Goal: Find specific page/section: Find specific page/section

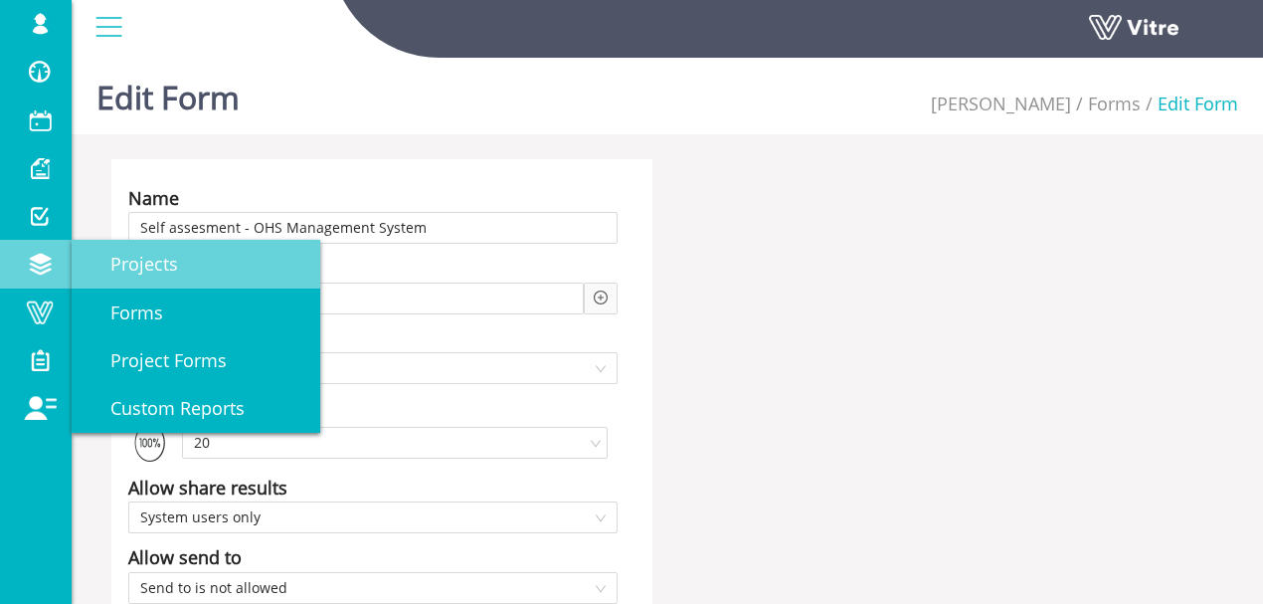
click at [145, 266] on span "Projects" at bounding box center [132, 264] width 91 height 24
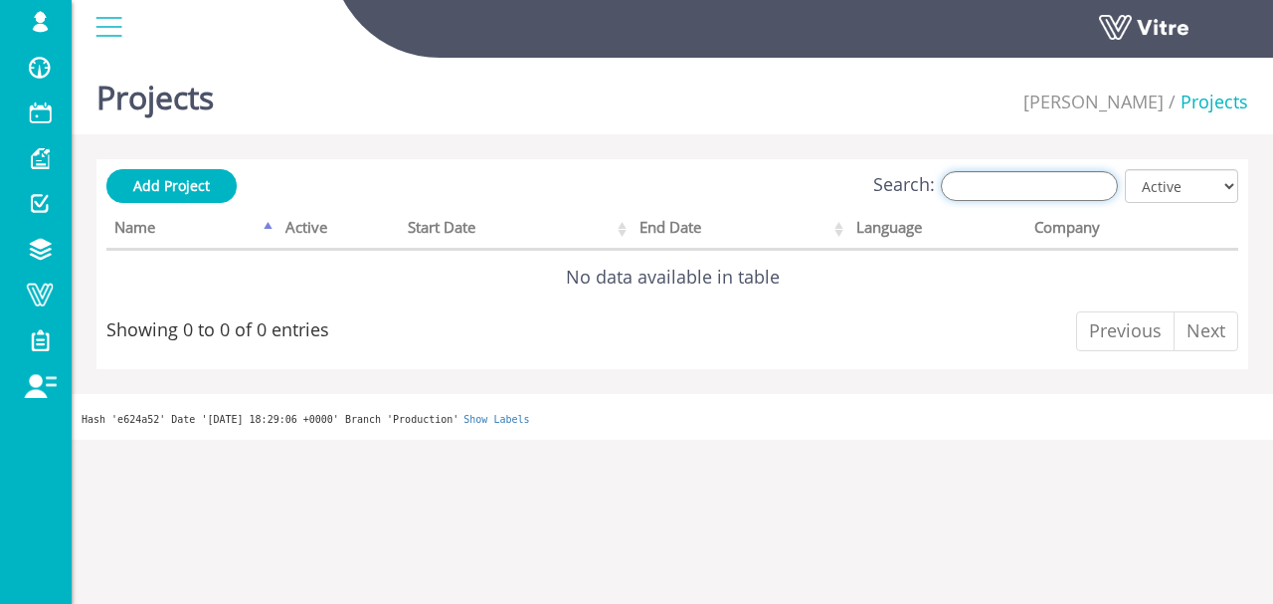
click at [1005, 193] on input "Search:" at bounding box center [1029, 186] width 177 height 30
type input "GEO"
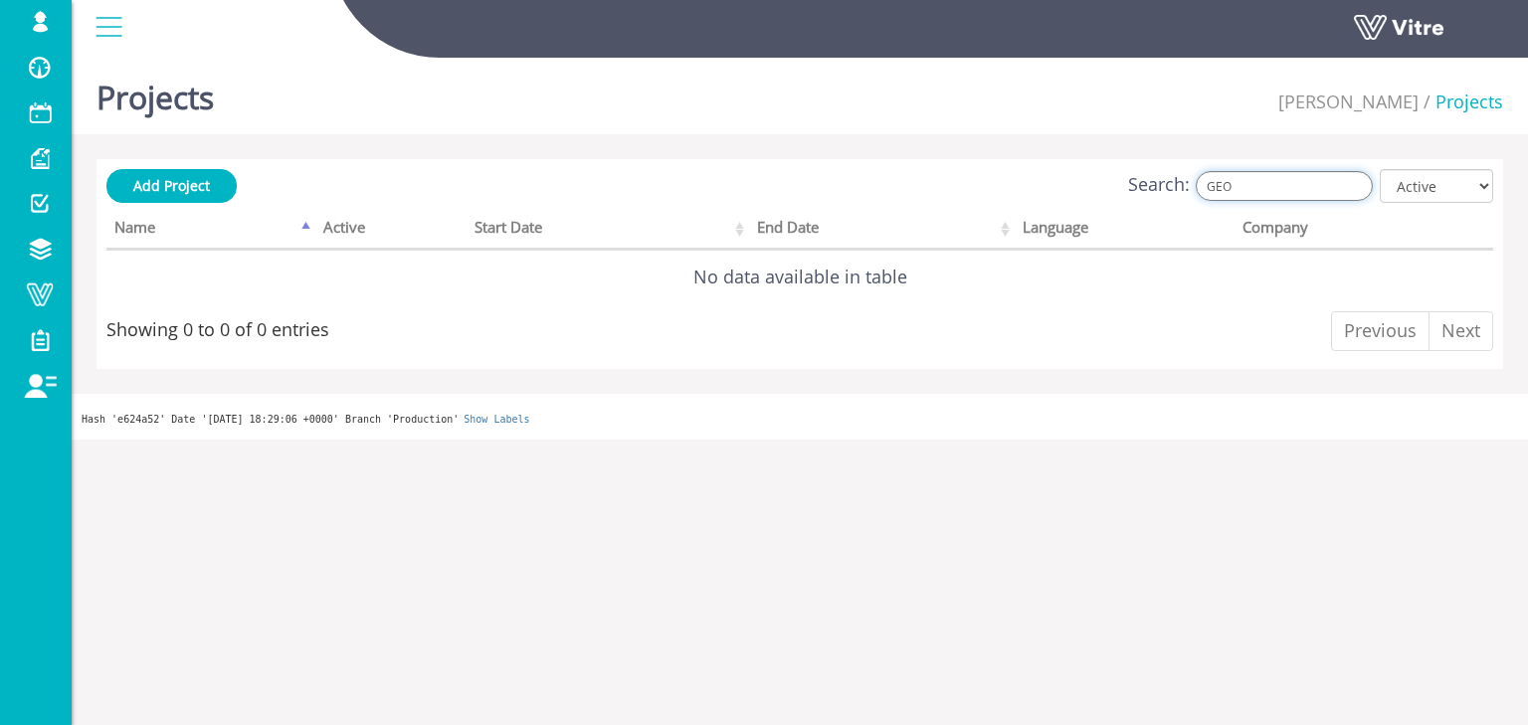
click at [1251, 185] on input "GEO" at bounding box center [1283, 186] width 177 height 30
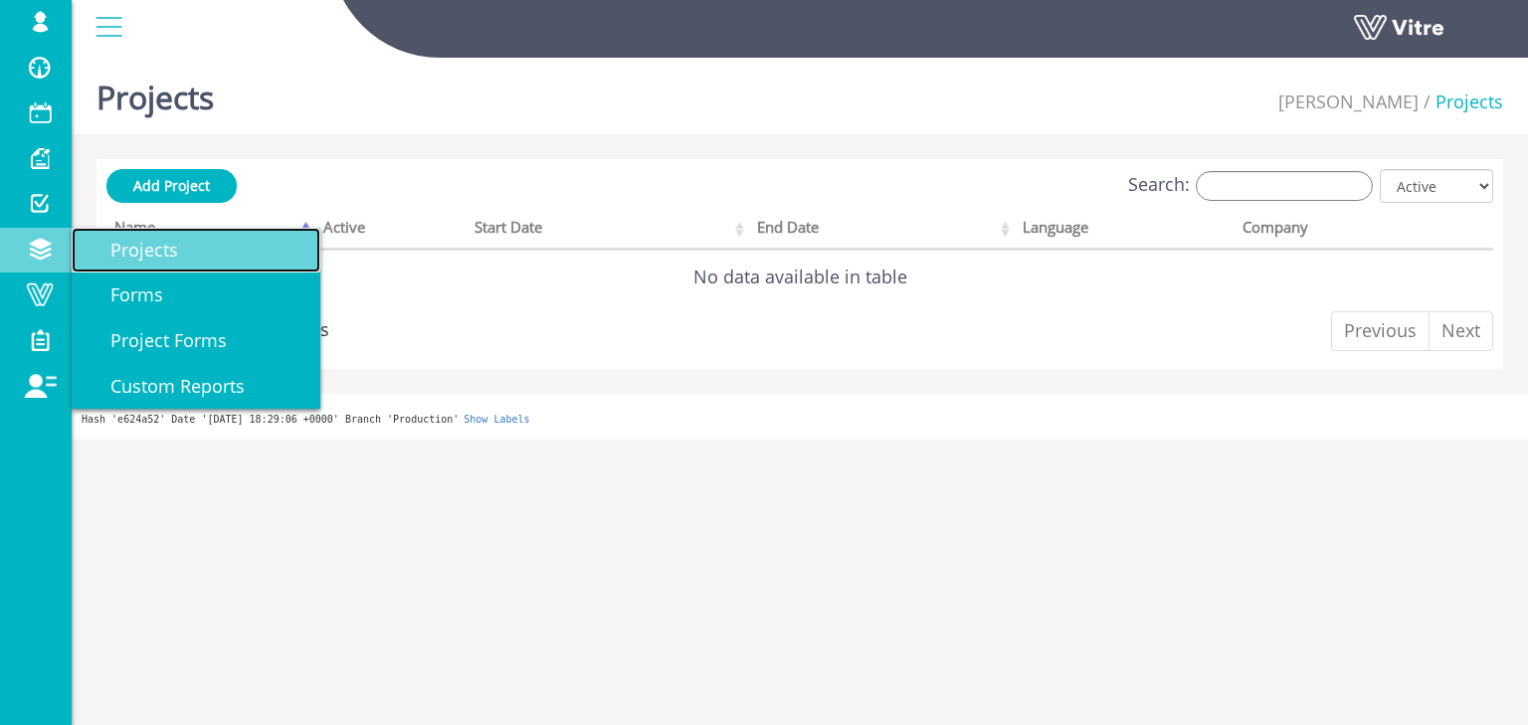
click at [131, 251] on span "Projects" at bounding box center [132, 250] width 91 height 24
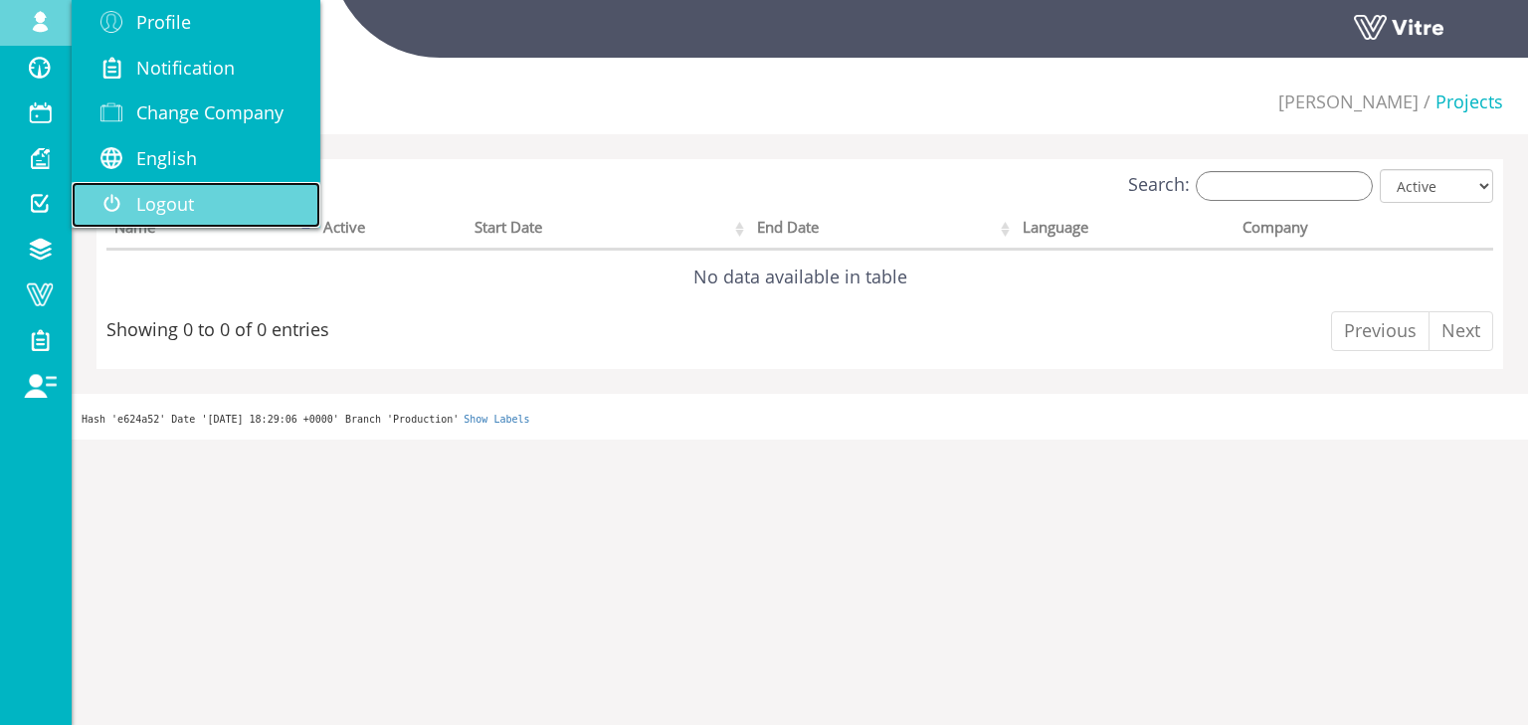
click at [175, 207] on span "Logout" at bounding box center [165, 204] width 58 height 24
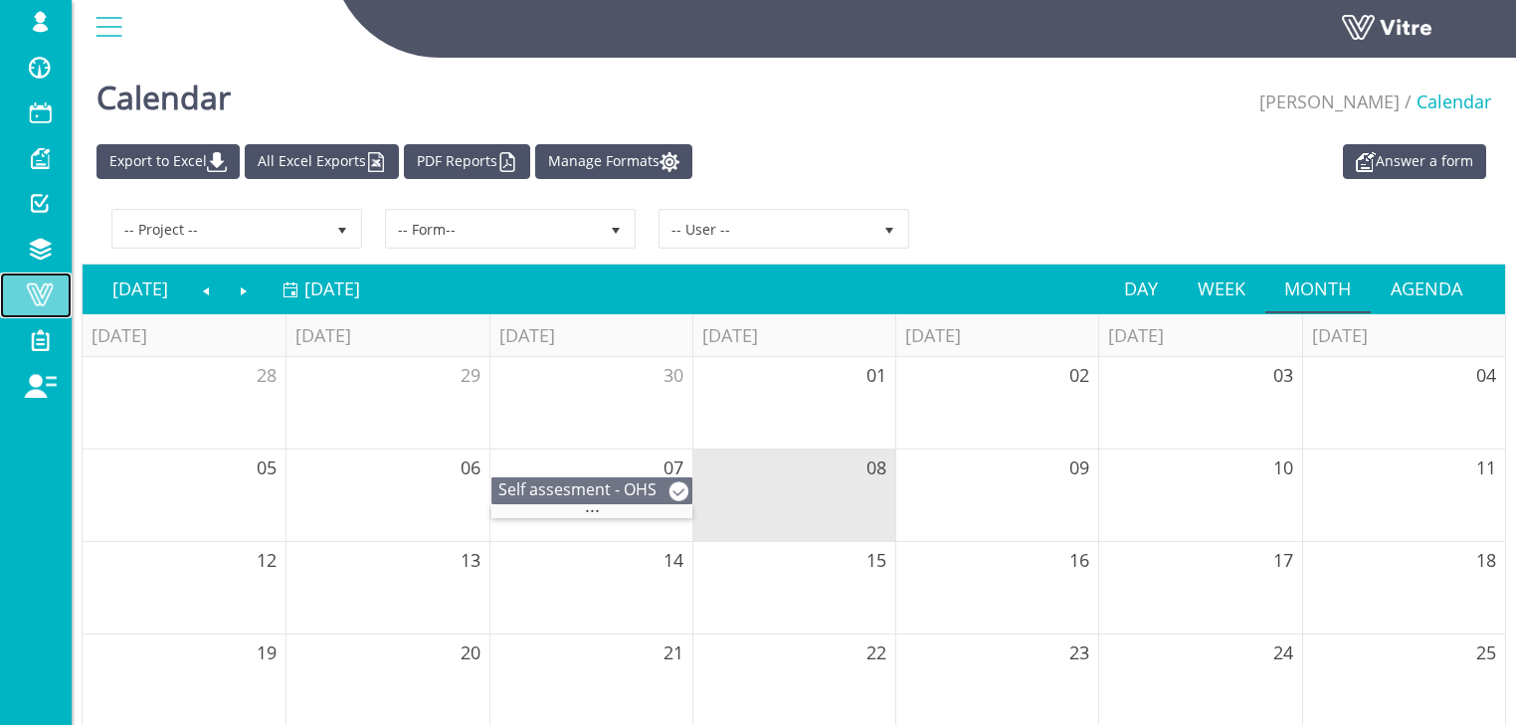
click at [43, 293] on span at bounding box center [40, 294] width 50 height 24
